Goal: Task Accomplishment & Management: Manage account settings

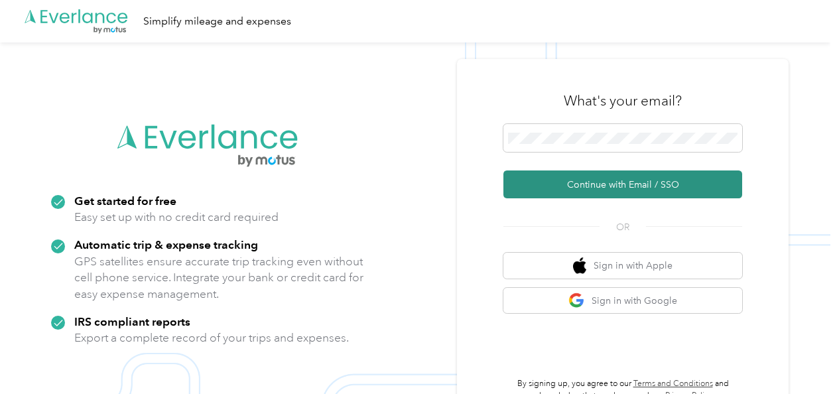
click at [576, 189] on button "Continue with Email / SSO" at bounding box center [622, 184] width 239 height 28
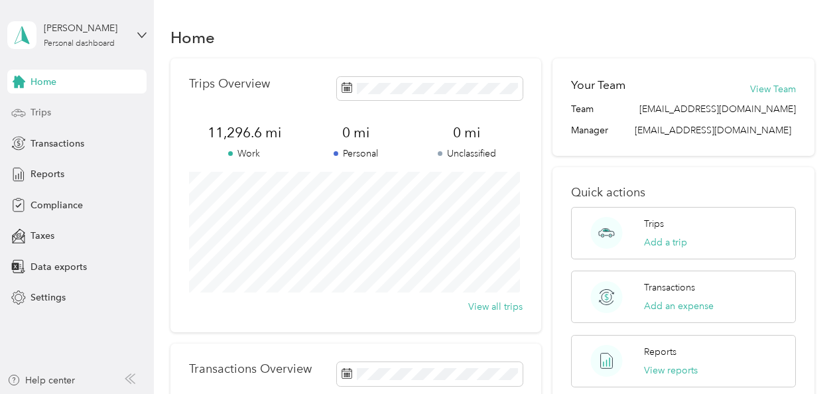
click at [47, 110] on span "Trips" at bounding box center [40, 112] width 21 height 14
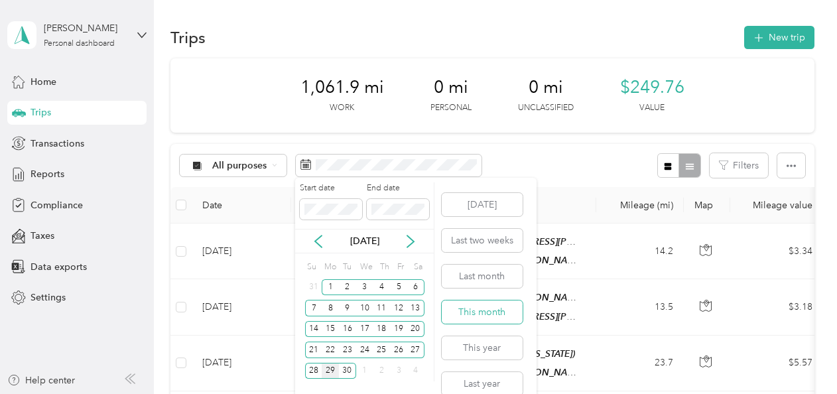
click at [490, 310] on button "This month" at bounding box center [482, 311] width 81 height 23
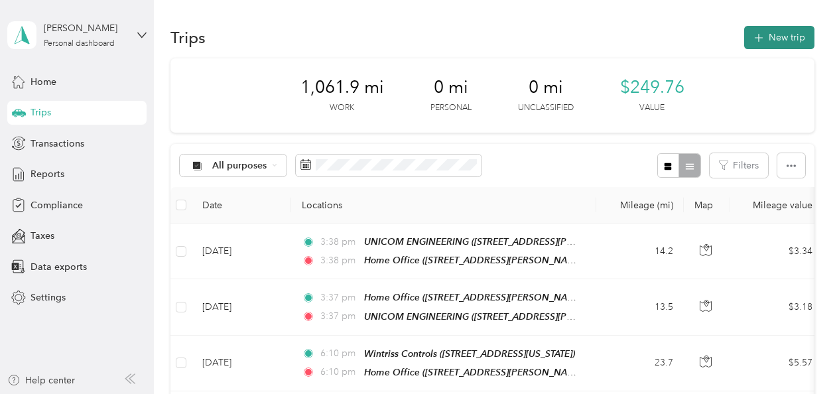
click at [776, 36] on button "New trip" at bounding box center [779, 37] width 70 height 23
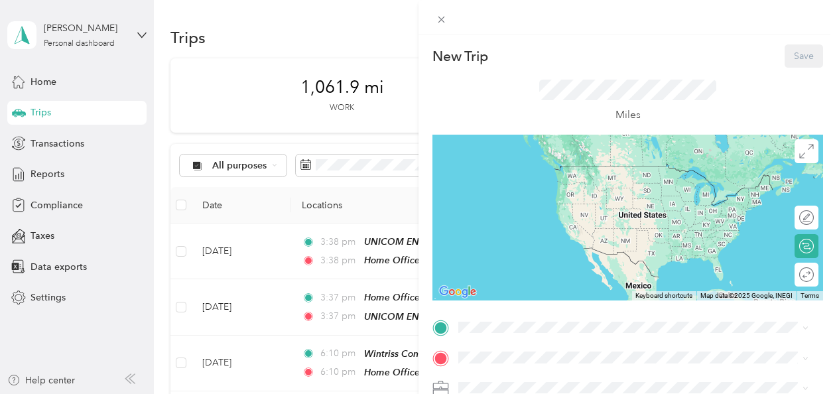
click at [582, 181] on span "[STREET_ADDRESS][PERSON_NAME][US_STATE]" at bounding box center [586, 185] width 206 height 11
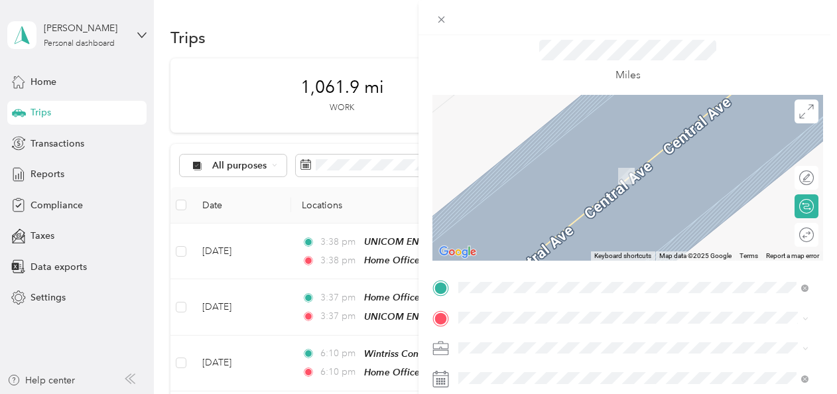
scroll to position [133, 0]
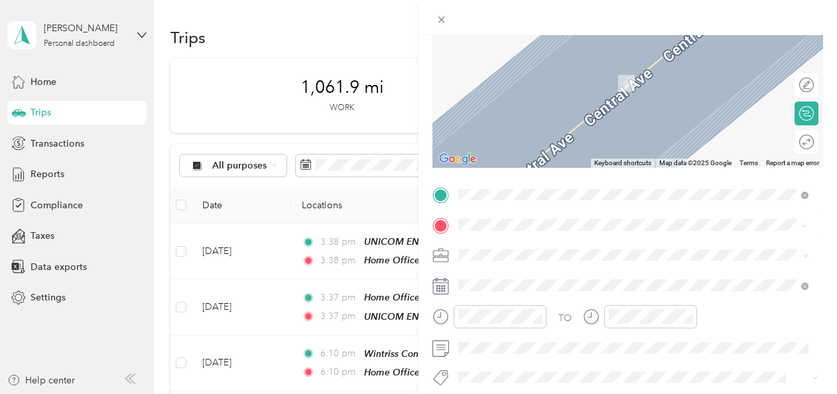
click at [548, 278] on span "[STREET_ADDRESS][US_STATE]" at bounding box center [549, 272] width 133 height 12
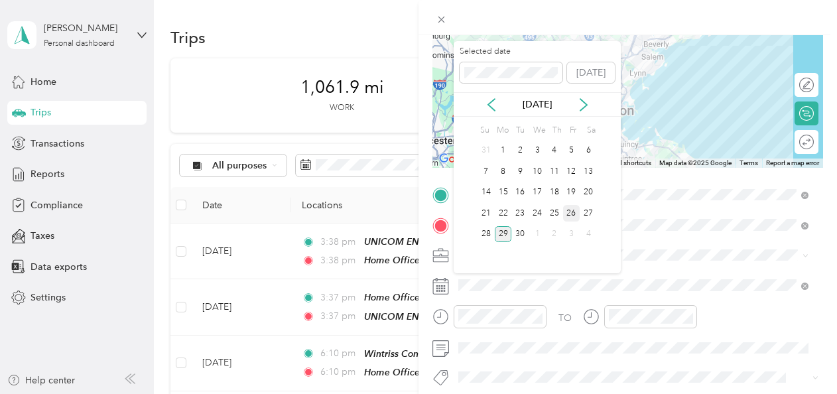
click at [571, 212] on div "26" at bounding box center [571, 213] width 17 height 17
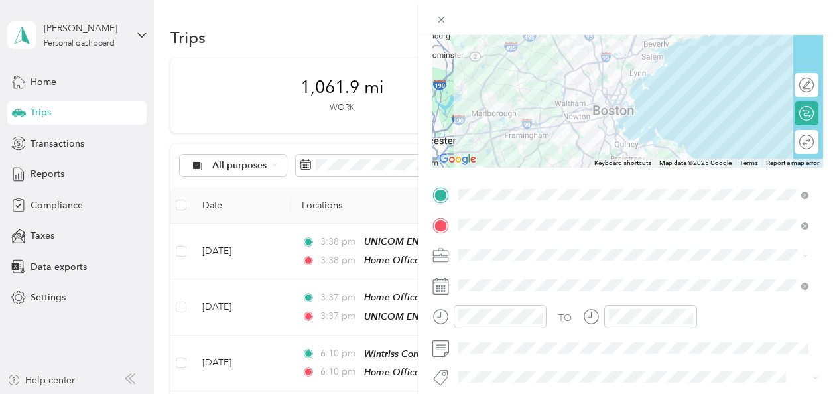
click at [571, 212] on div "26" at bounding box center [571, 213] width 17 height 17
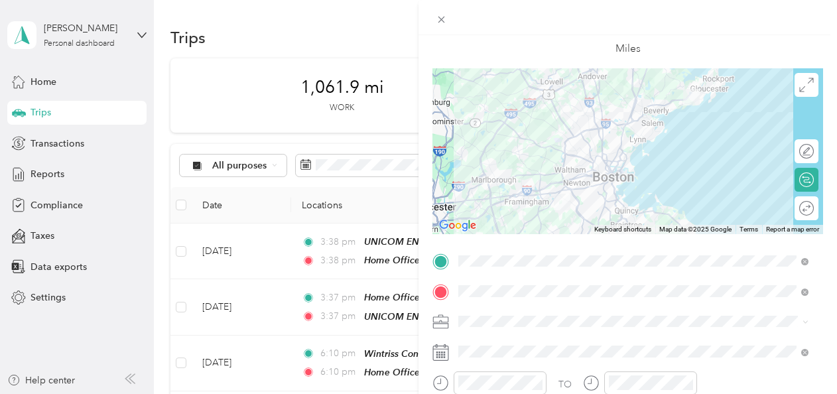
scroll to position [0, 0]
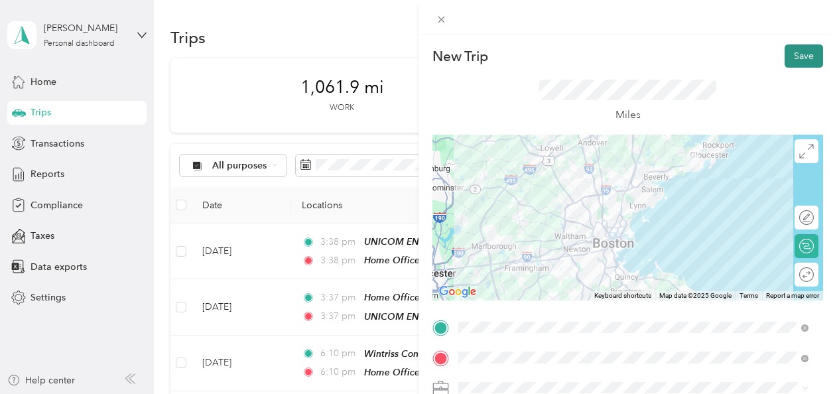
click at [792, 56] on button "Save" at bounding box center [803, 55] width 38 height 23
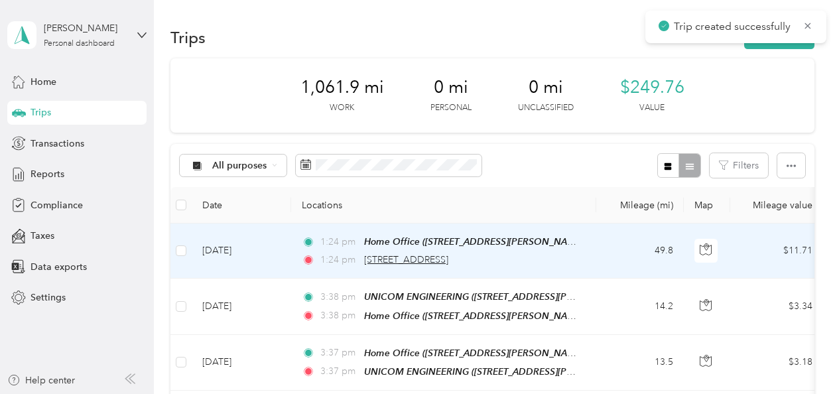
click at [370, 259] on span "[STREET_ADDRESS]" at bounding box center [406, 259] width 84 height 11
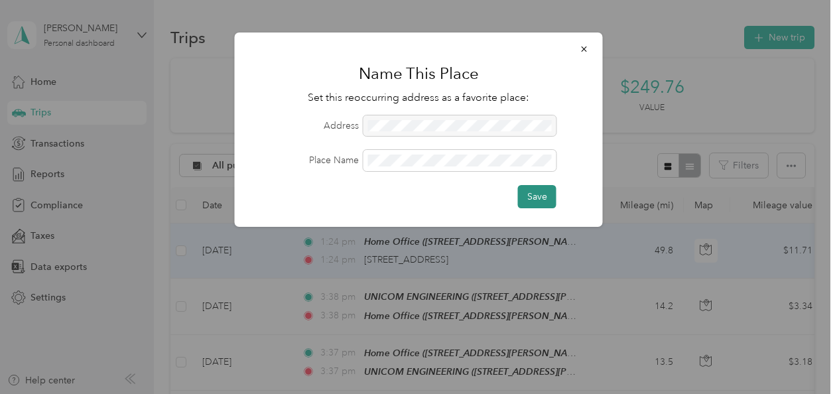
click at [530, 197] on button "Save" at bounding box center [537, 196] width 38 height 23
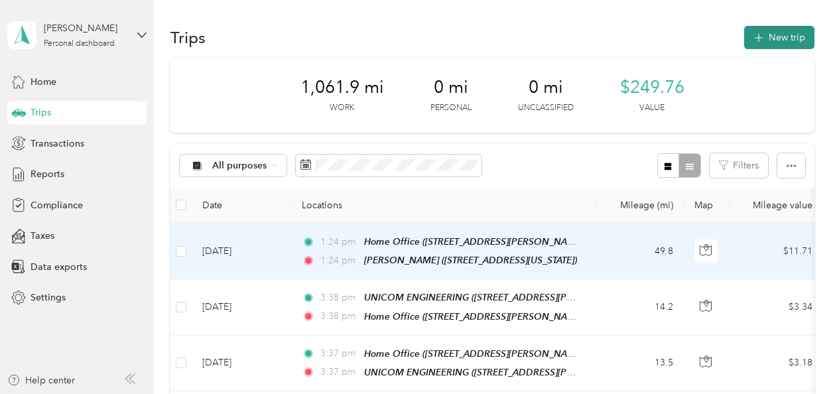
click at [779, 36] on button "New trip" at bounding box center [779, 37] width 70 height 23
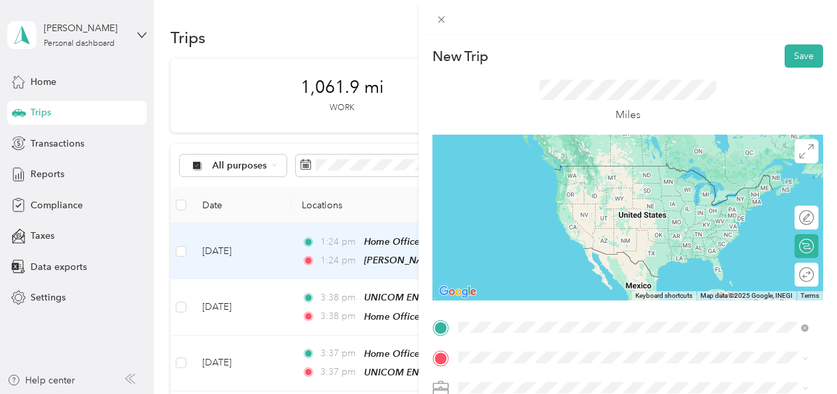
click at [517, 233] on div "[PERSON_NAME] [STREET_ADDRESS][US_STATE]" at bounding box center [549, 220] width 133 height 28
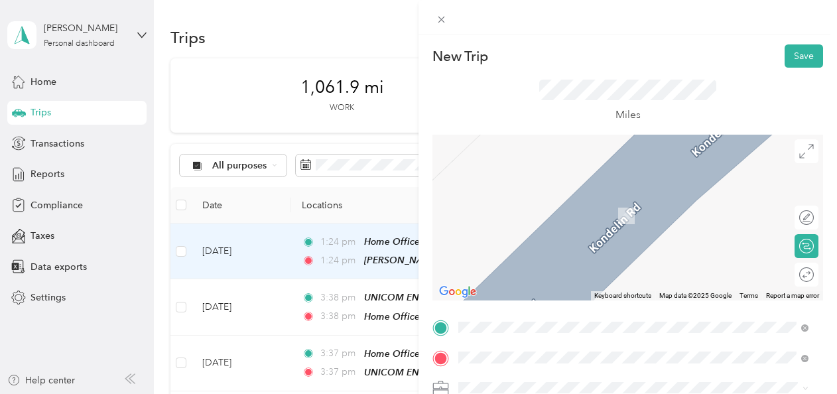
click at [508, 207] on div "Home Office [STREET_ADDRESS][PERSON_NAME][US_STATE]" at bounding box center [586, 209] width 206 height 28
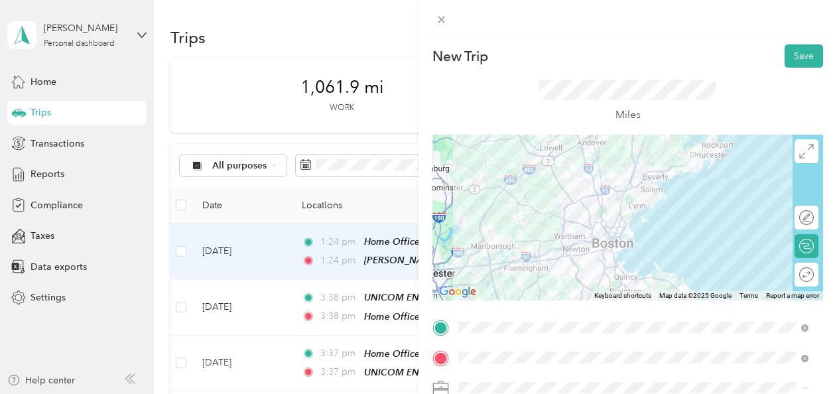
scroll to position [133, 0]
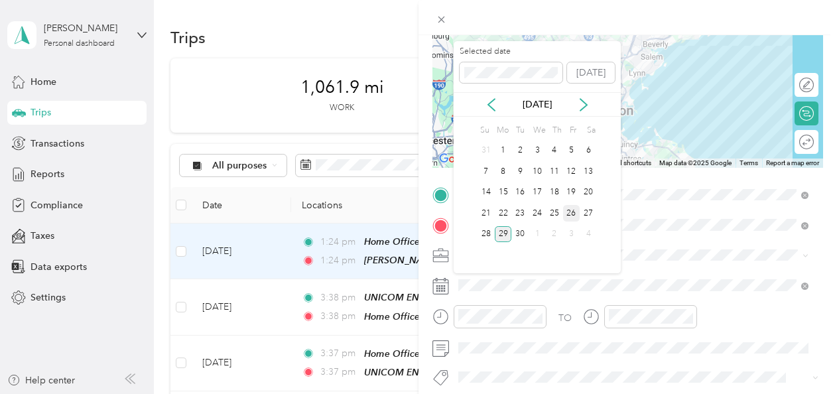
click at [571, 210] on div "26" at bounding box center [571, 213] width 17 height 17
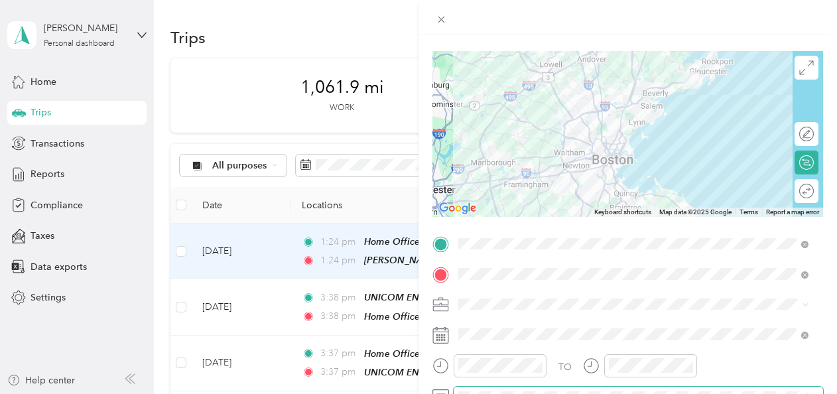
scroll to position [0, 0]
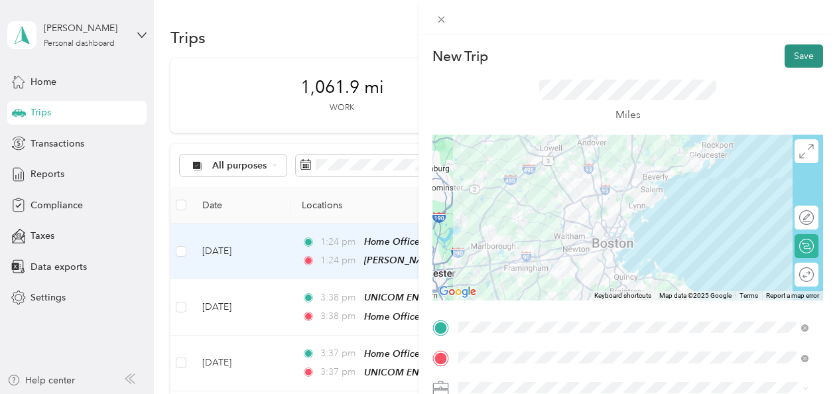
click at [797, 56] on button "Save" at bounding box center [803, 55] width 38 height 23
